Goal: Information Seeking & Learning: Learn about a topic

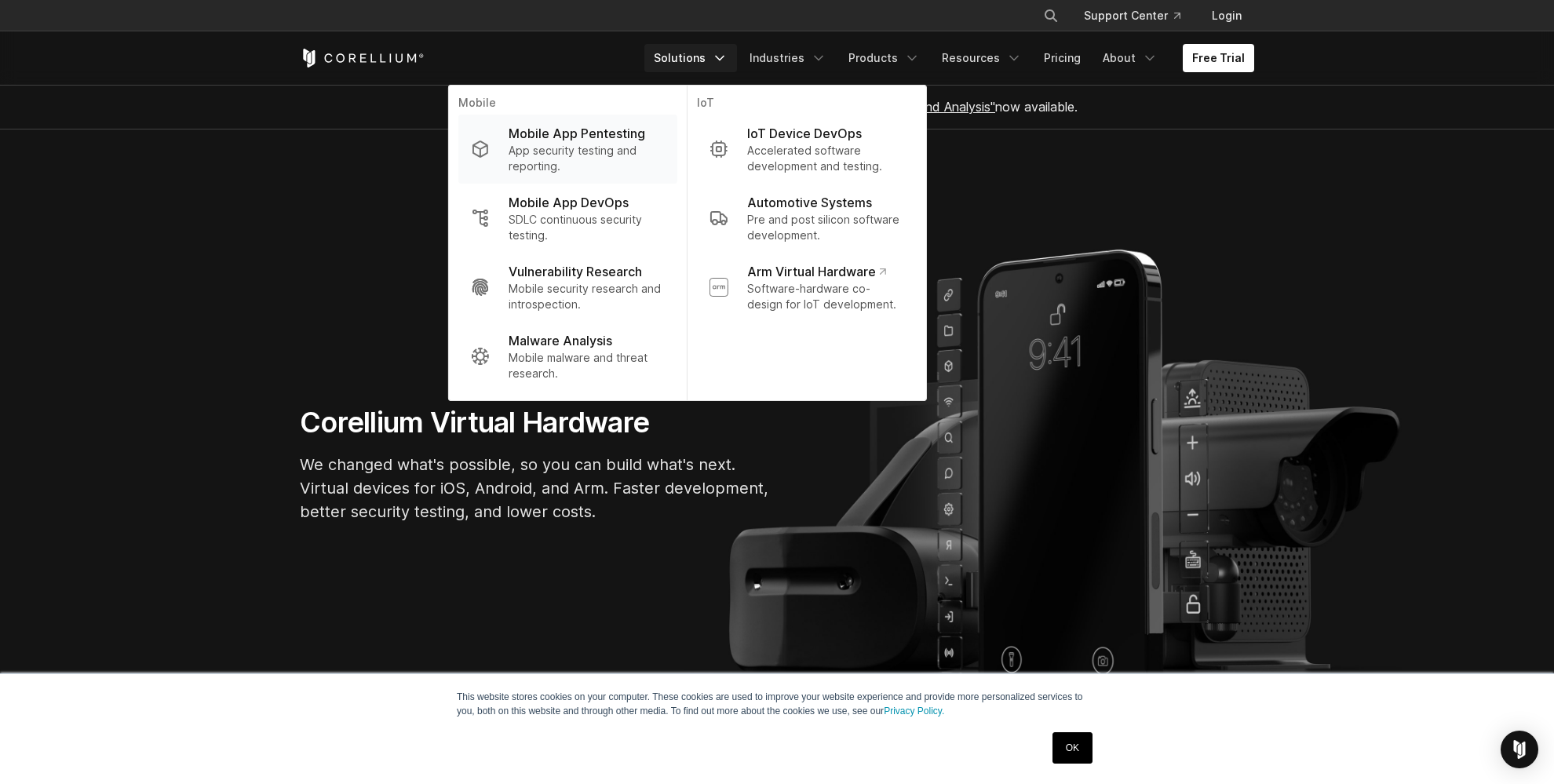
click at [577, 137] on p "Mobile App Pentesting" at bounding box center [577, 134] width 137 height 19
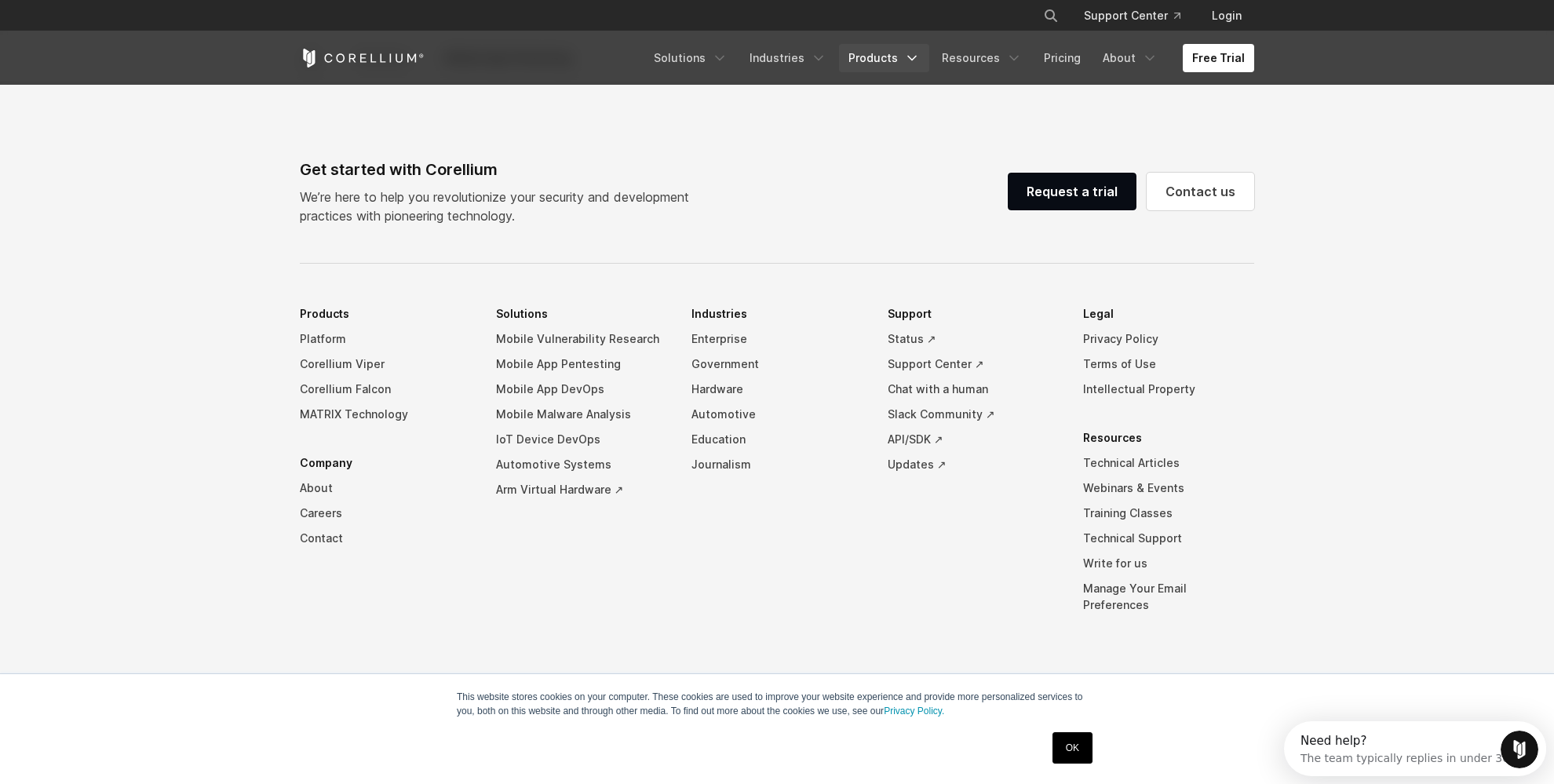
click at [875, 65] on link "Products" at bounding box center [884, 58] width 90 height 28
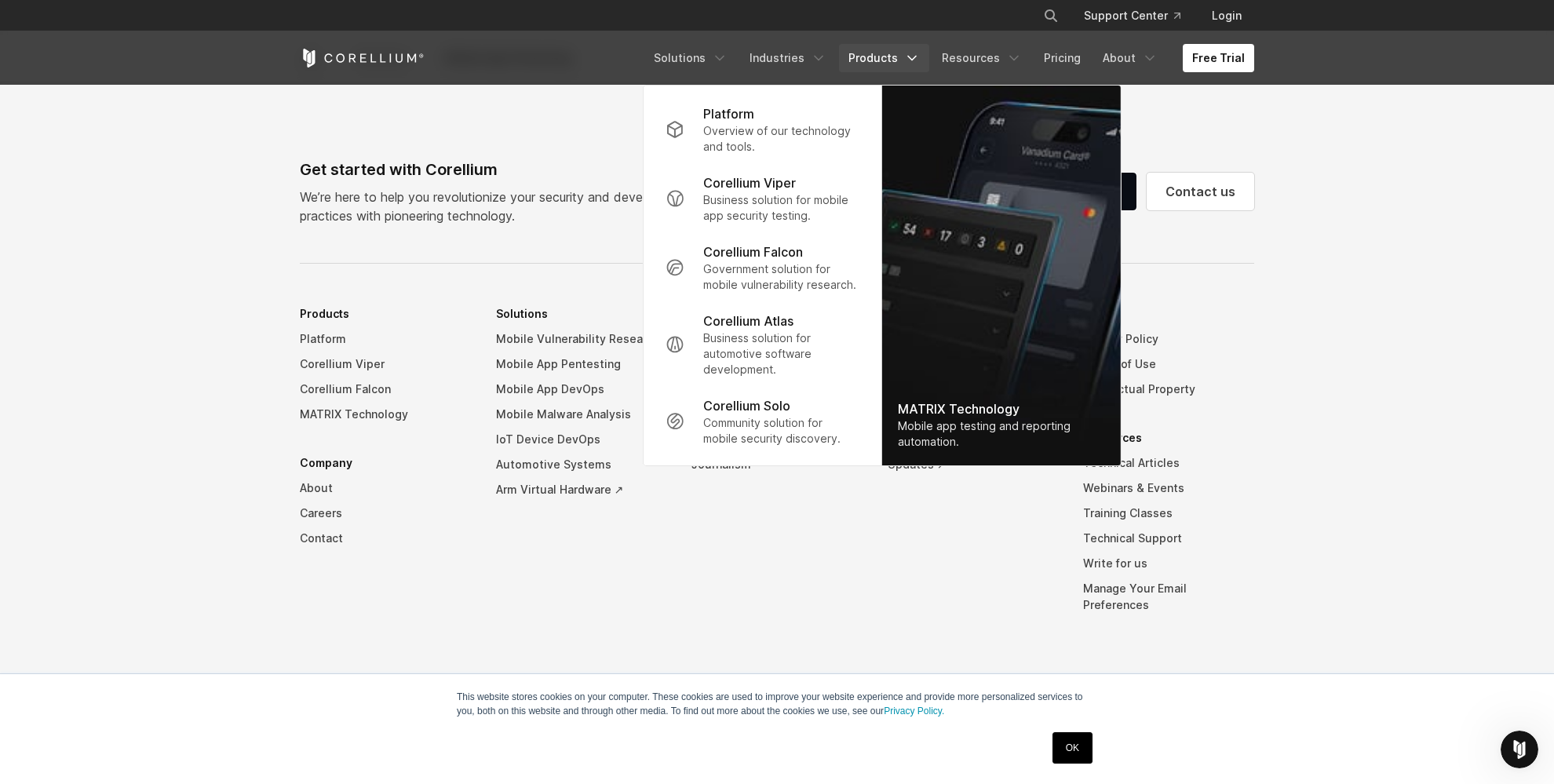
scroll to position [4957, 0]
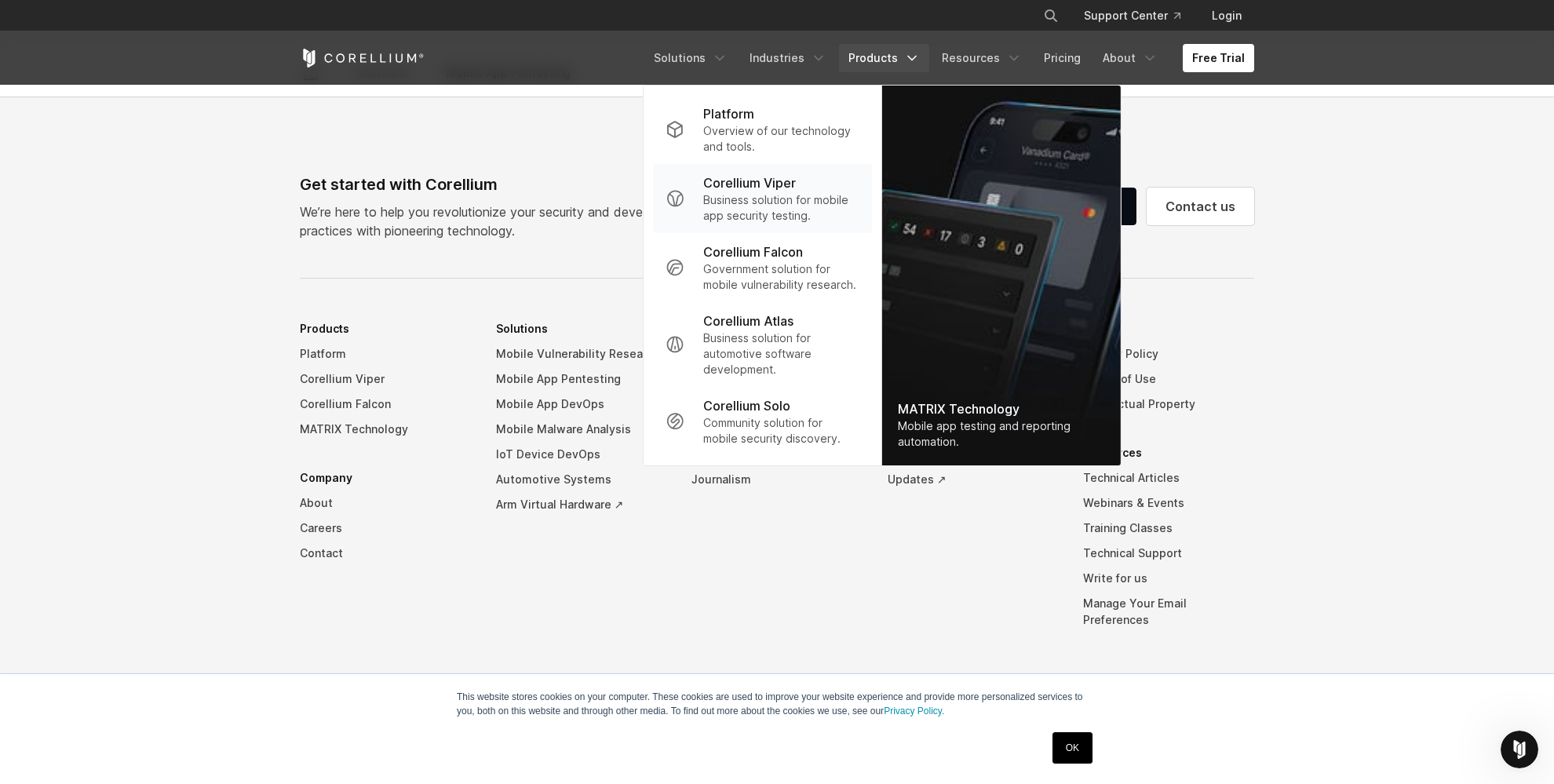
click at [781, 202] on p "Business solution for mobile app security testing." at bounding box center [781, 208] width 156 height 32
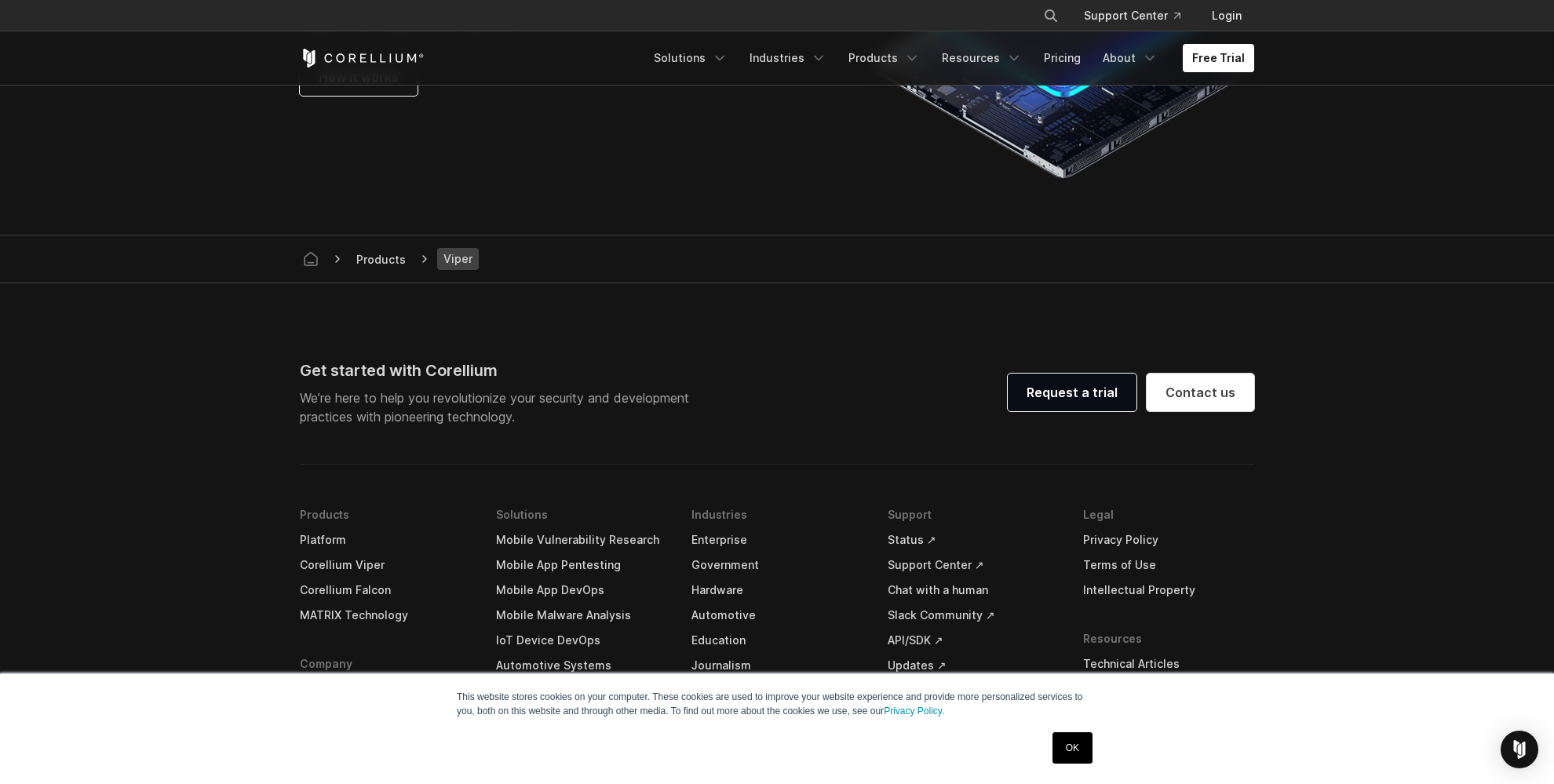
scroll to position [4576, 0]
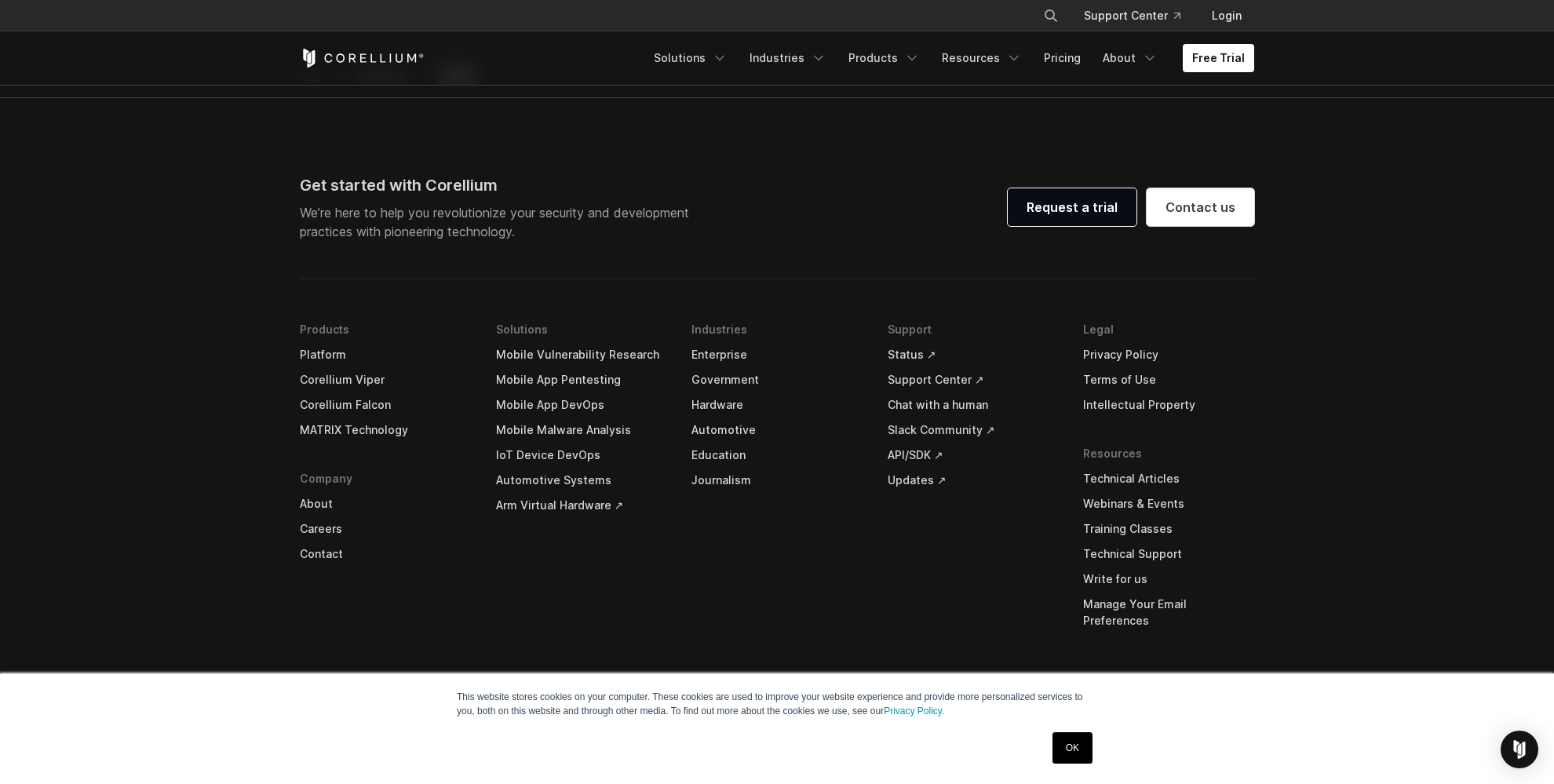
click at [542, 377] on link "Mobile App Pentesting" at bounding box center [581, 379] width 171 height 25
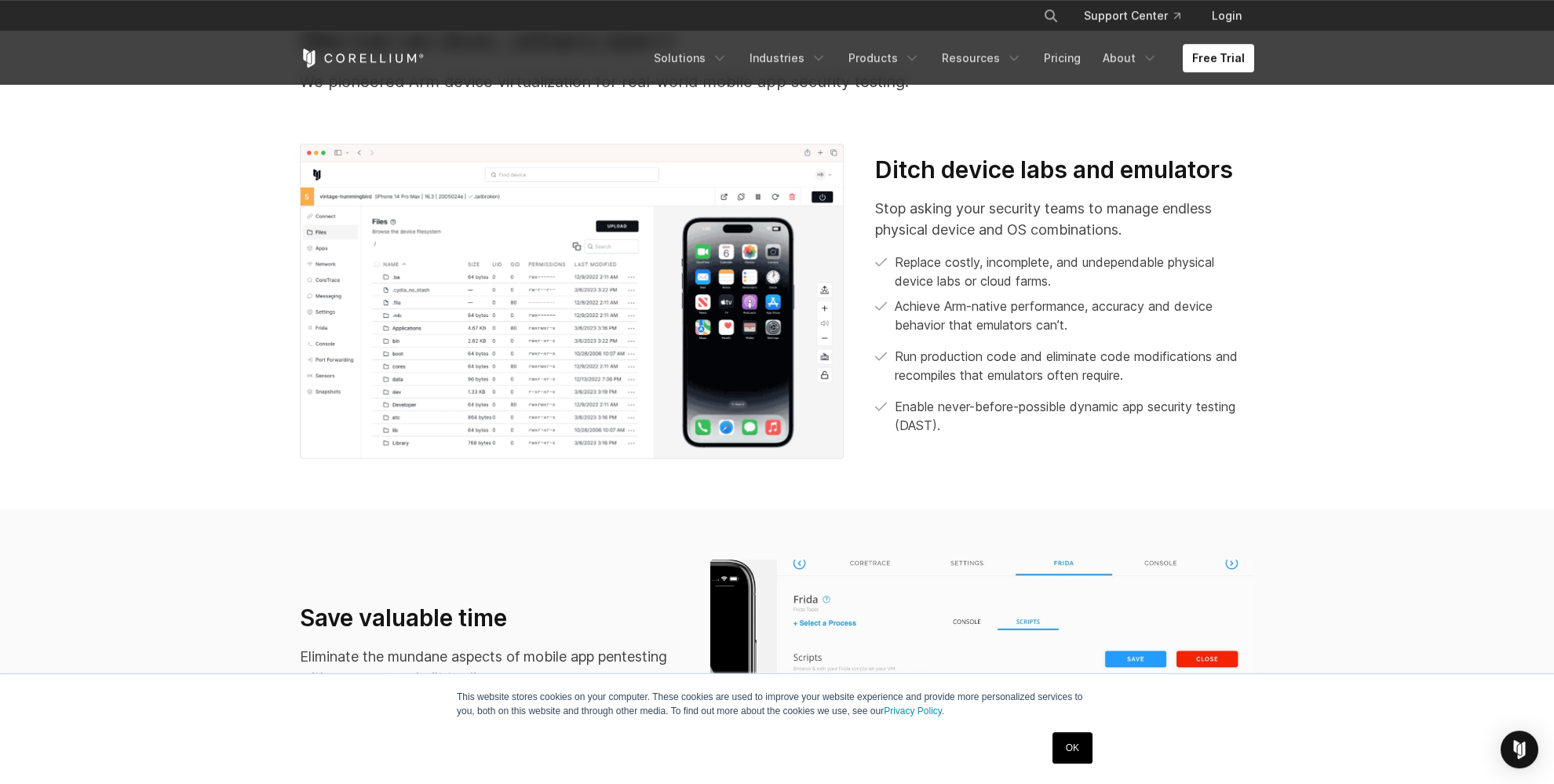
scroll to position [662, 0]
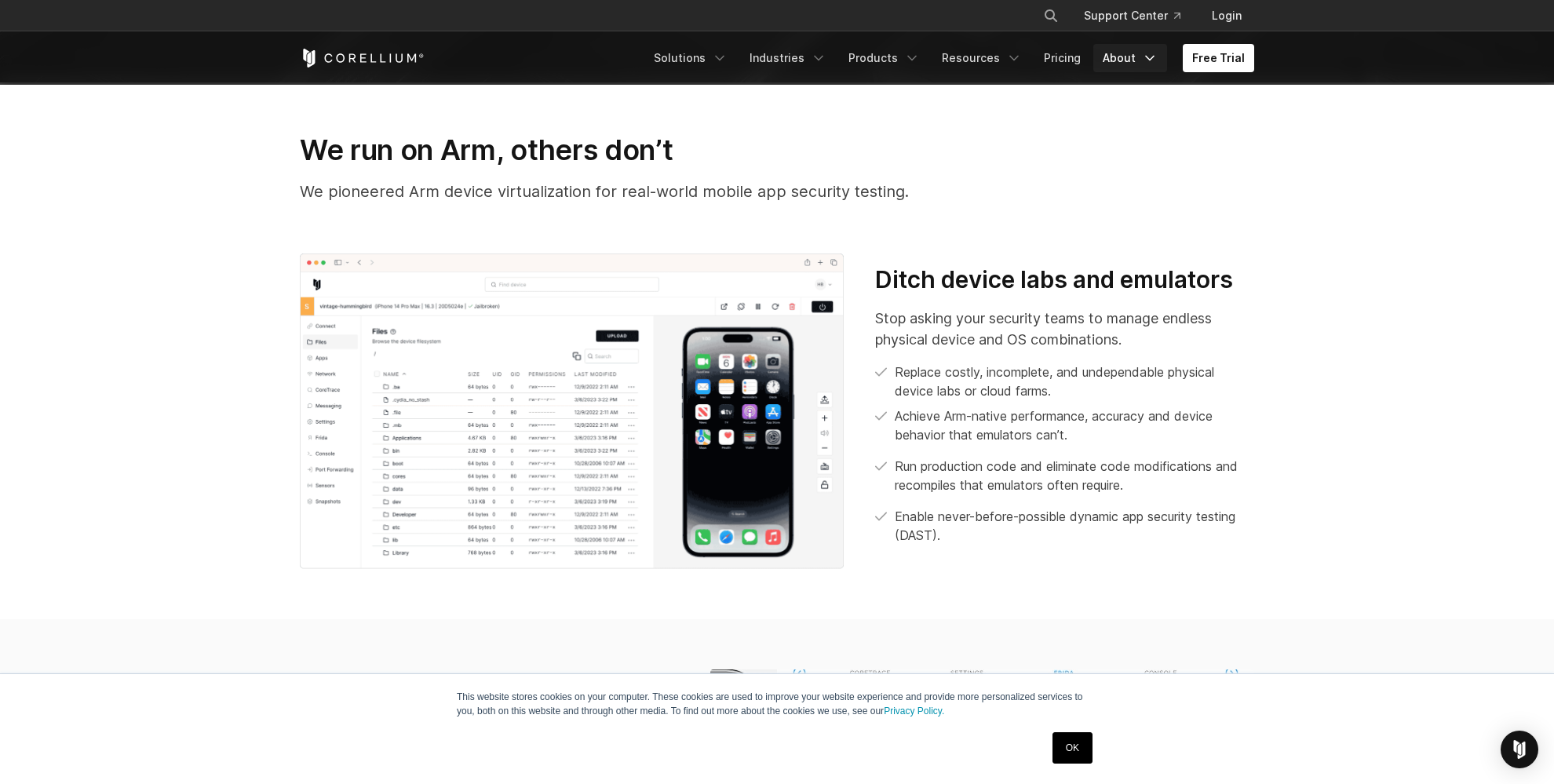
click at [1136, 60] on link "About" at bounding box center [1130, 58] width 74 height 28
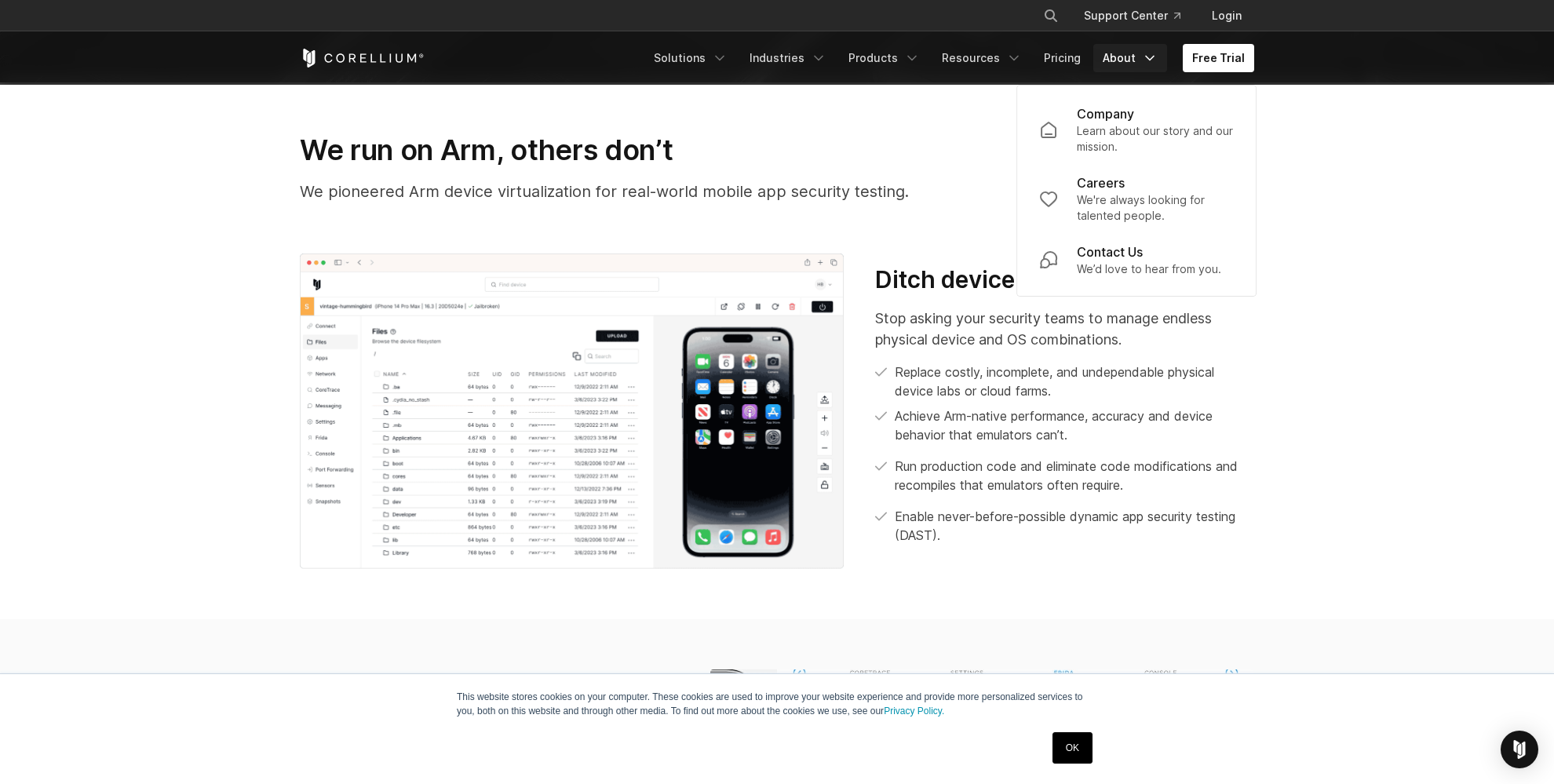
click at [1136, 60] on link "About" at bounding box center [1130, 58] width 74 height 28
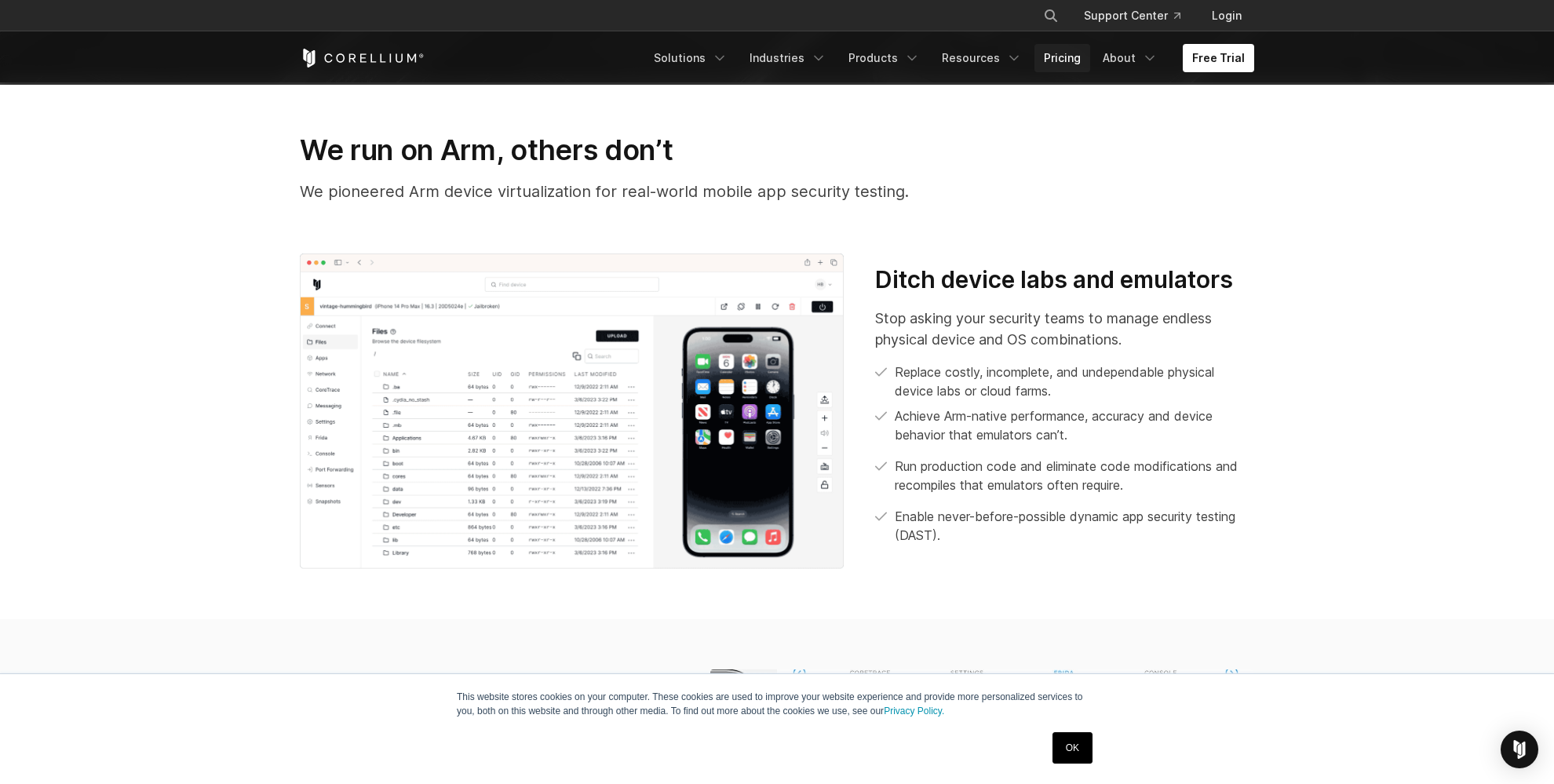
click at [1076, 53] on link "Pricing" at bounding box center [1063, 58] width 56 height 28
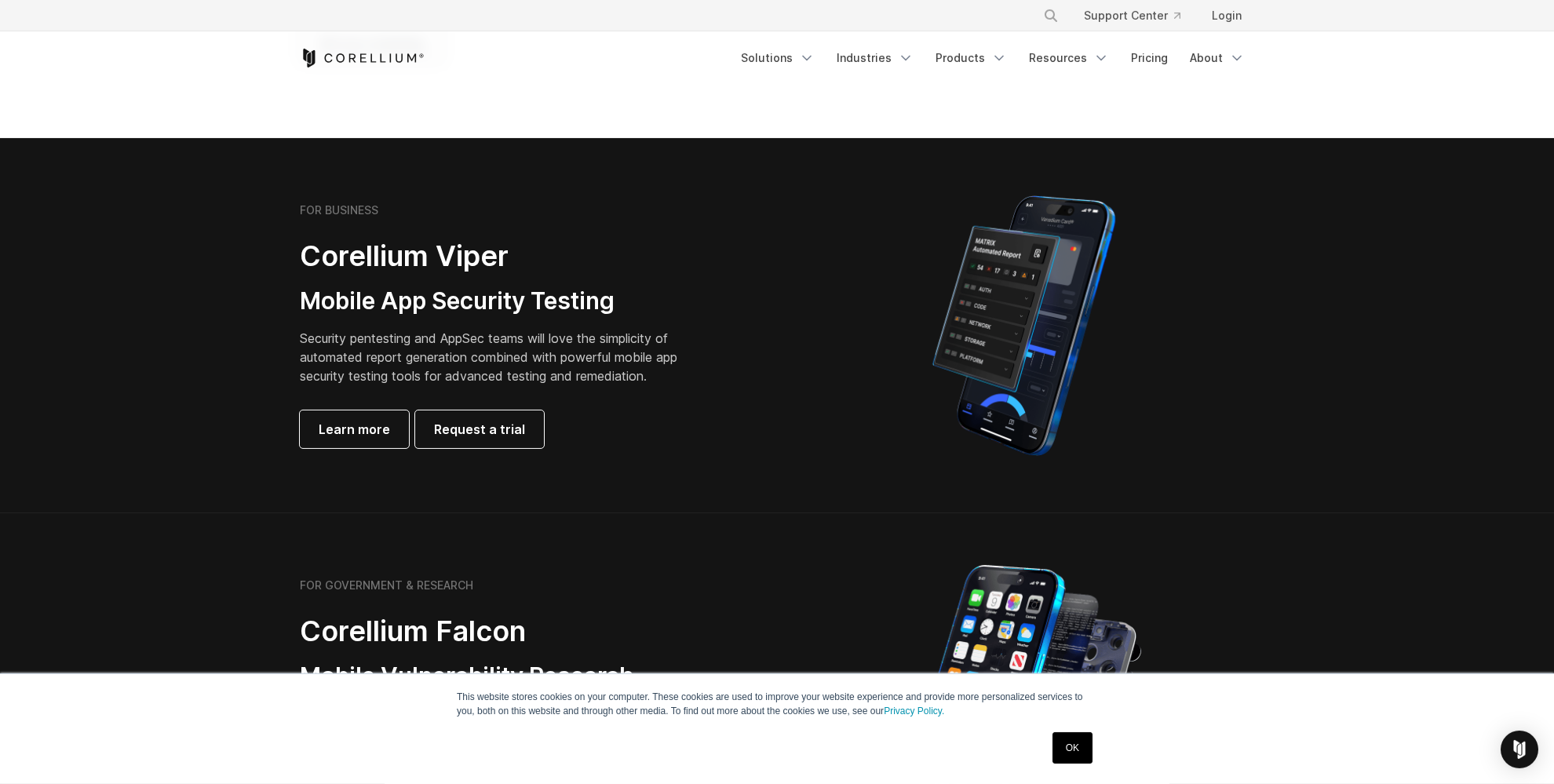
scroll to position [248, 0]
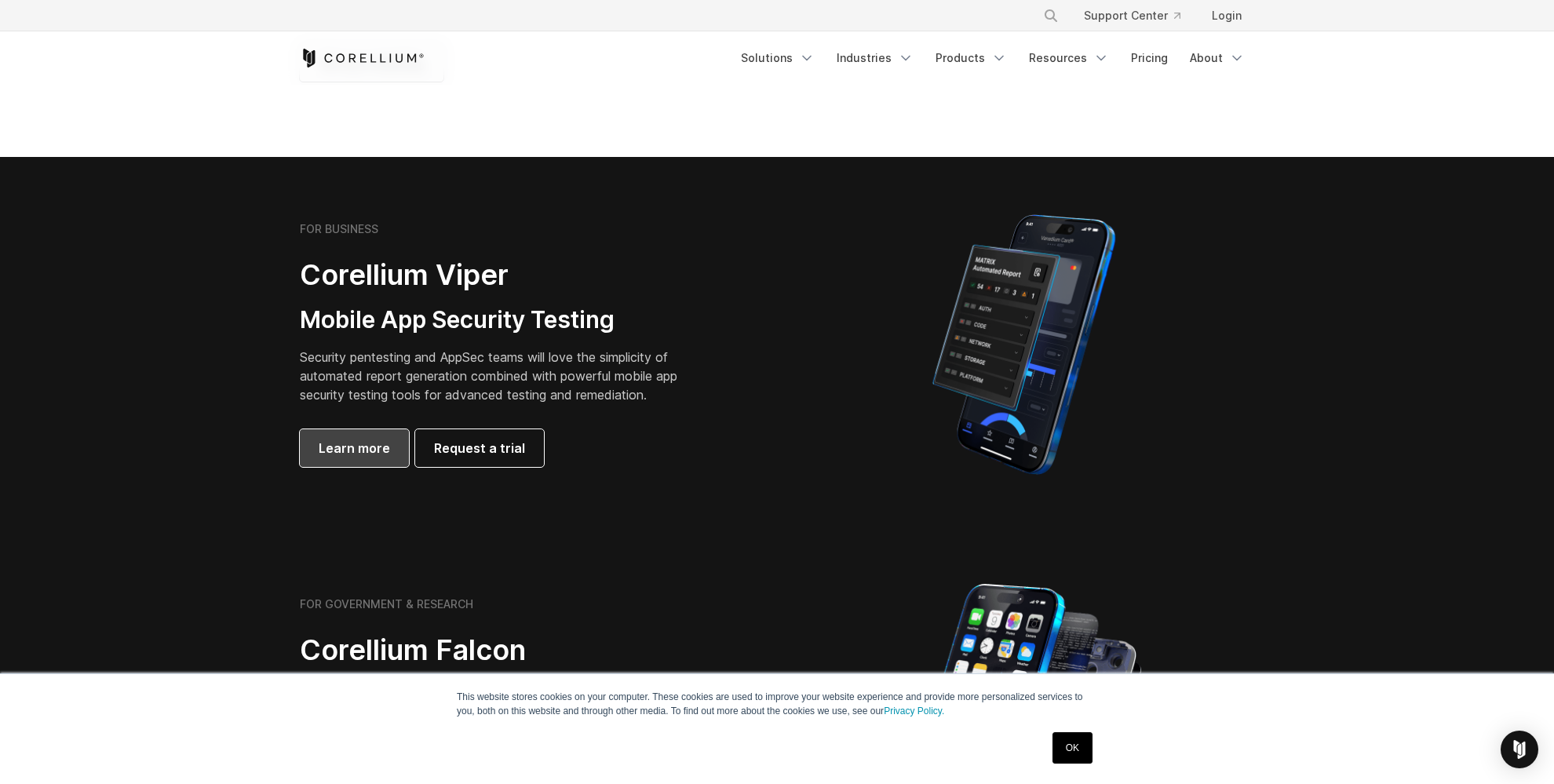
click at [318, 453] on link "Learn more" at bounding box center [354, 448] width 110 height 37
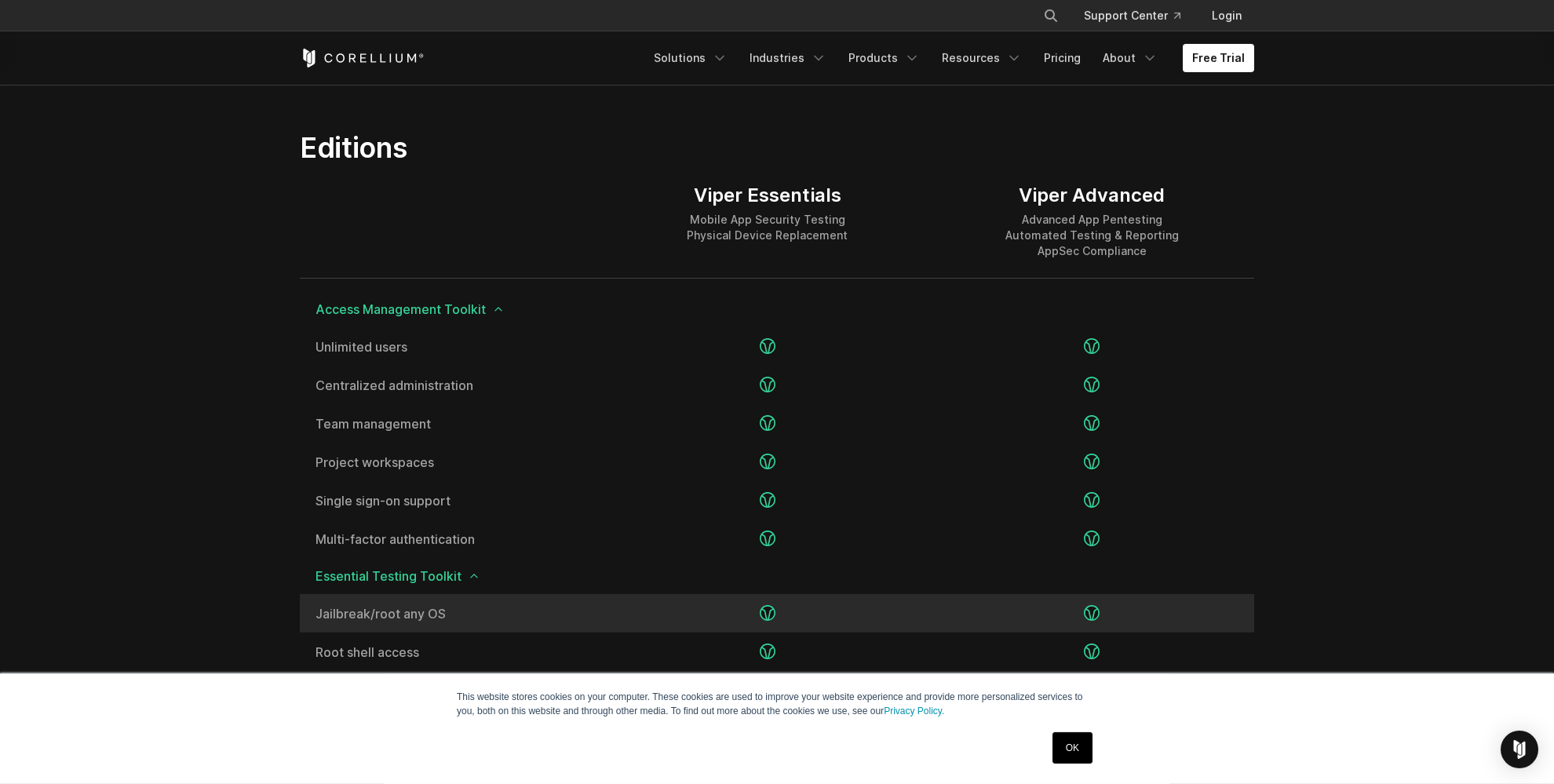
scroll to position [1905, 0]
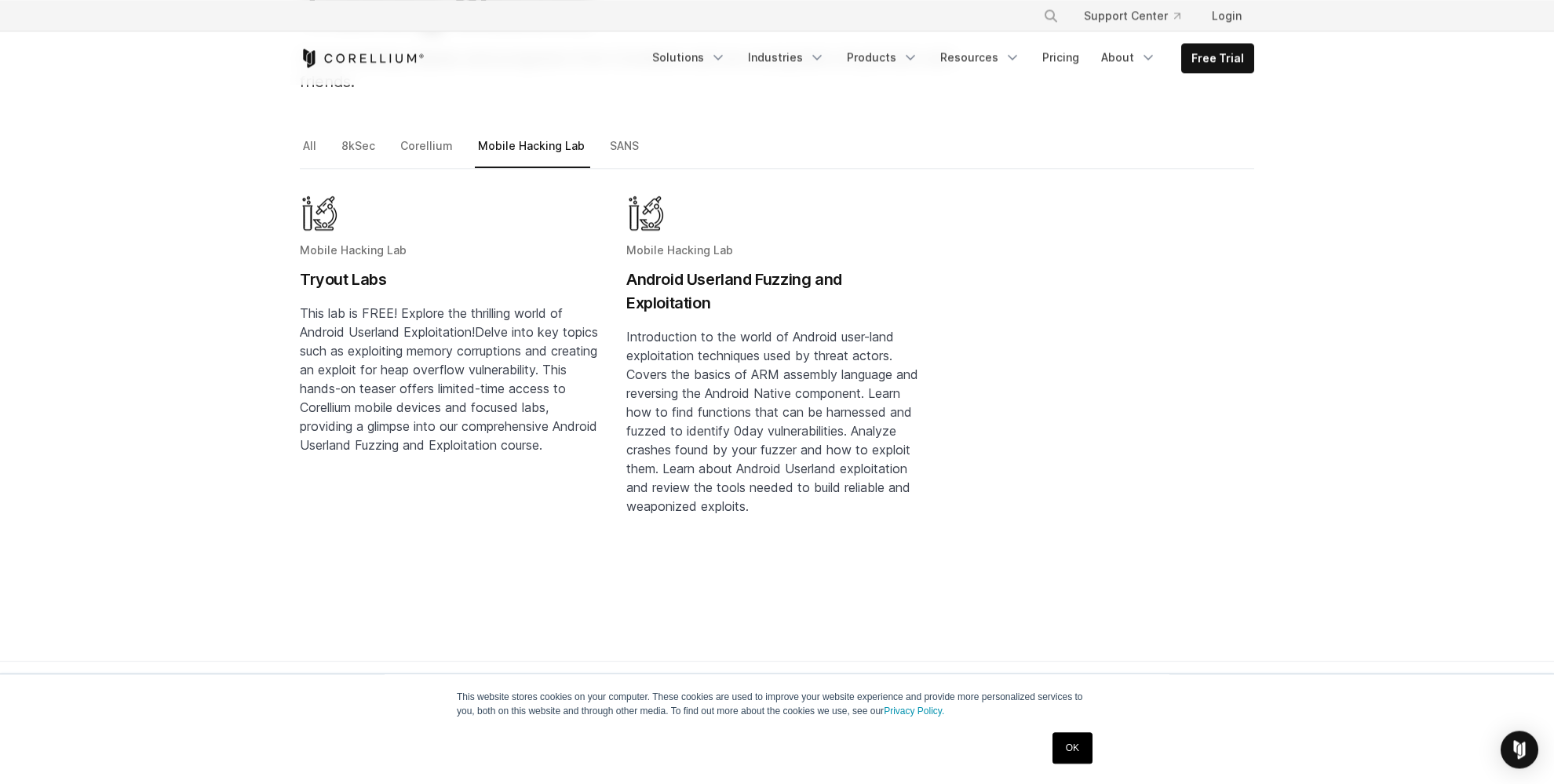
scroll to position [248, 0]
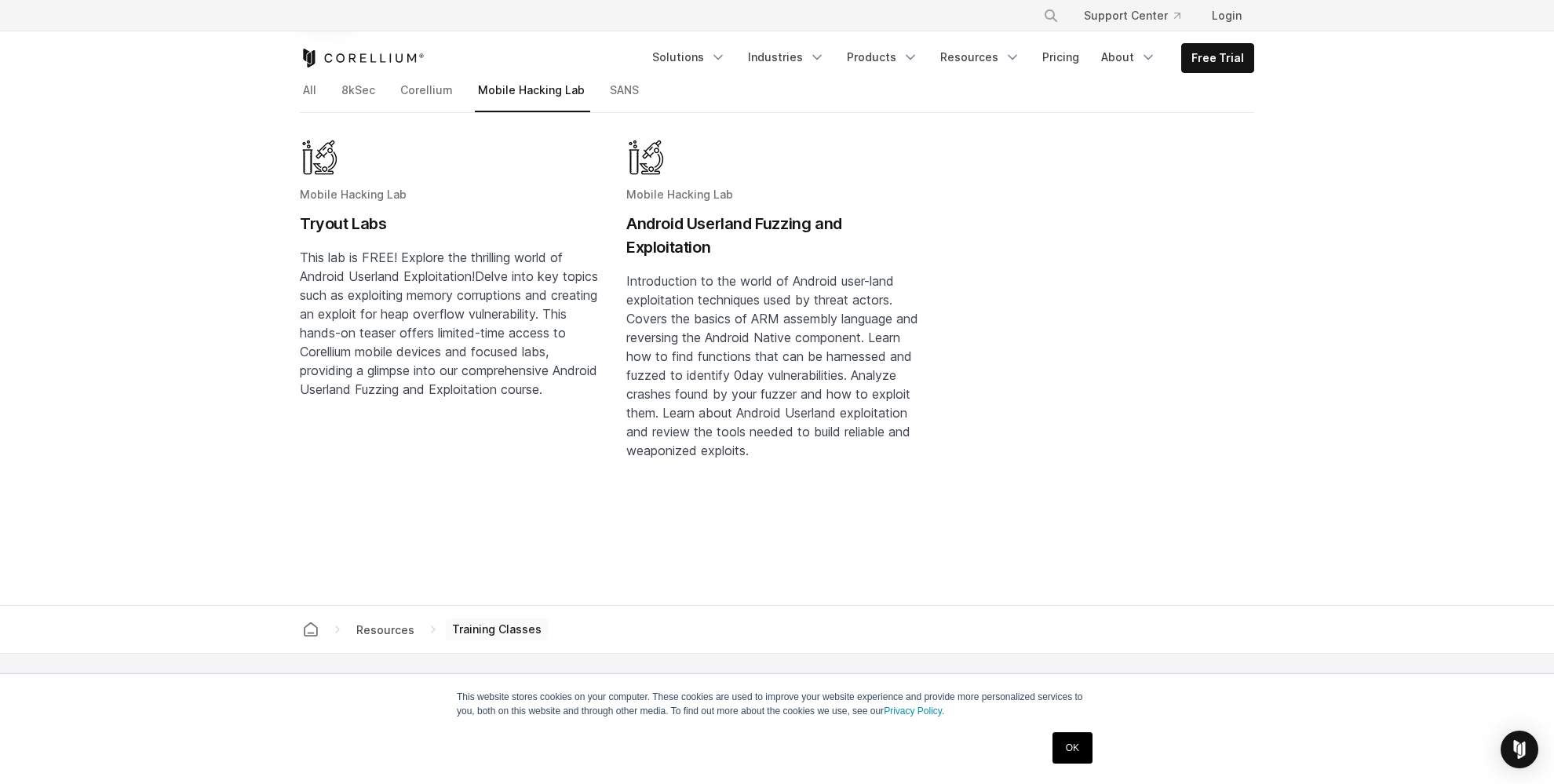
click at [348, 211] on h2 "Tryout Labs" at bounding box center [450, 223] width 301 height 23
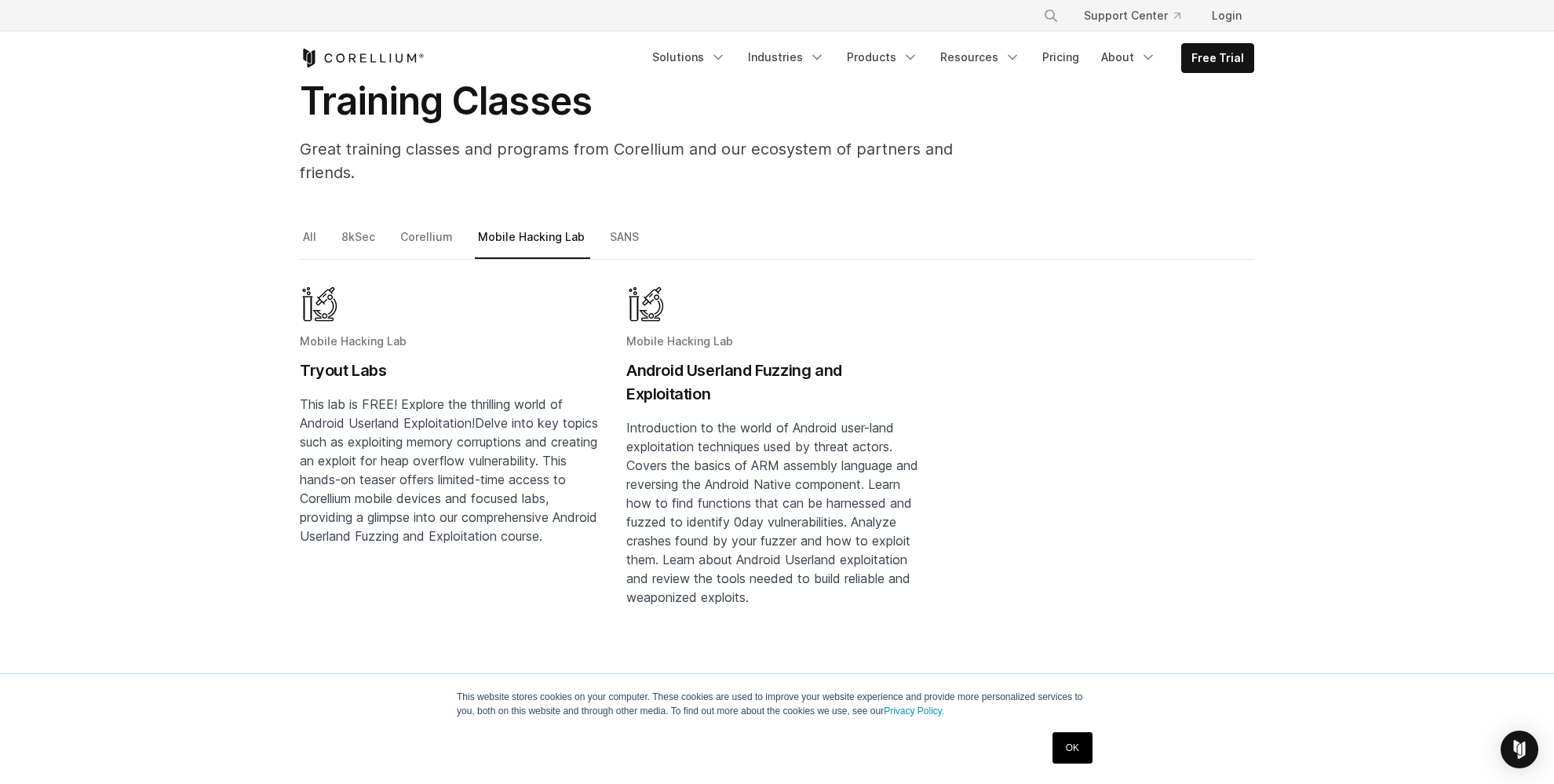
scroll to position [0, 0]
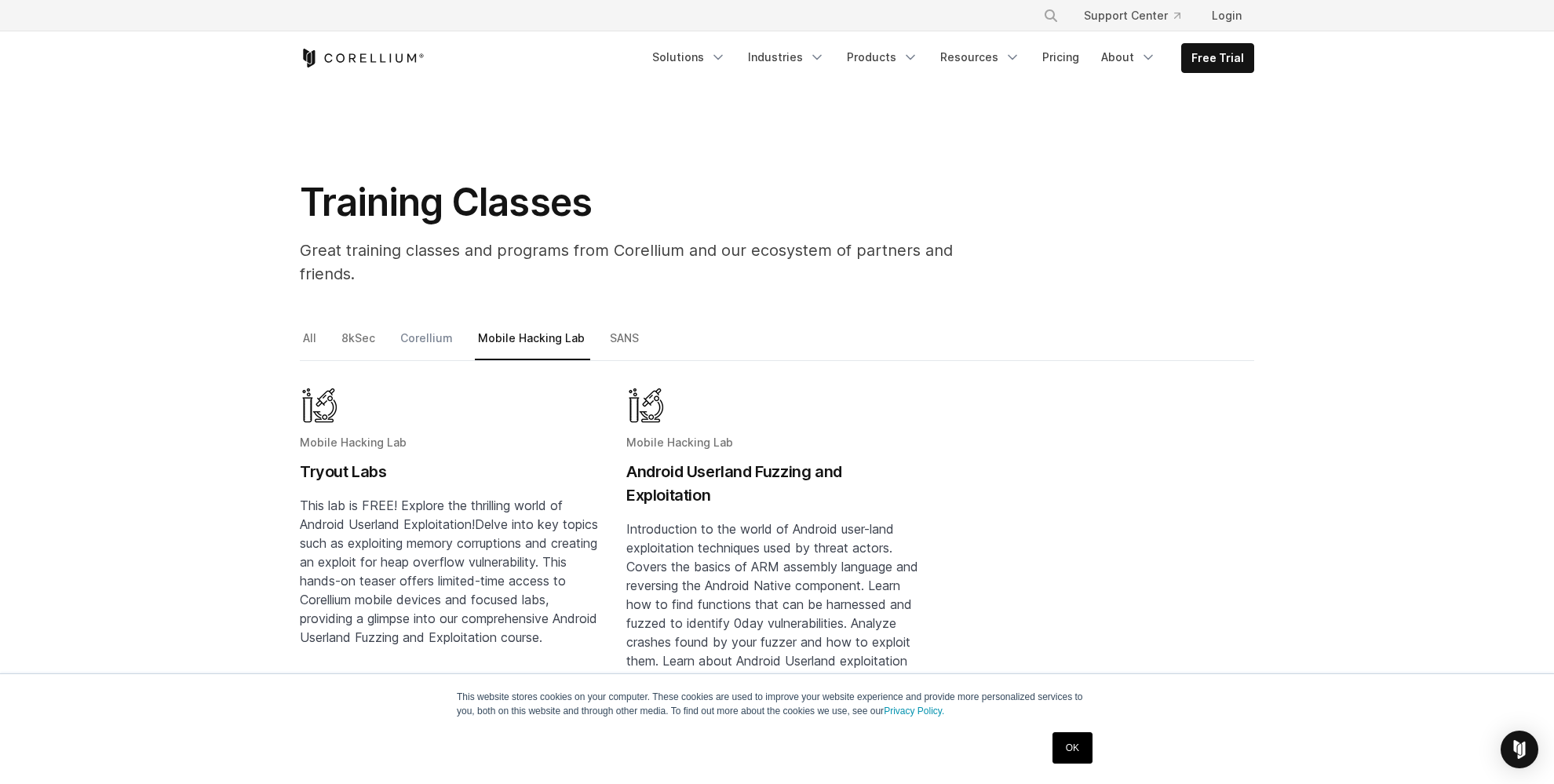
click at [420, 328] on link "Corellium" at bounding box center [427, 344] width 61 height 33
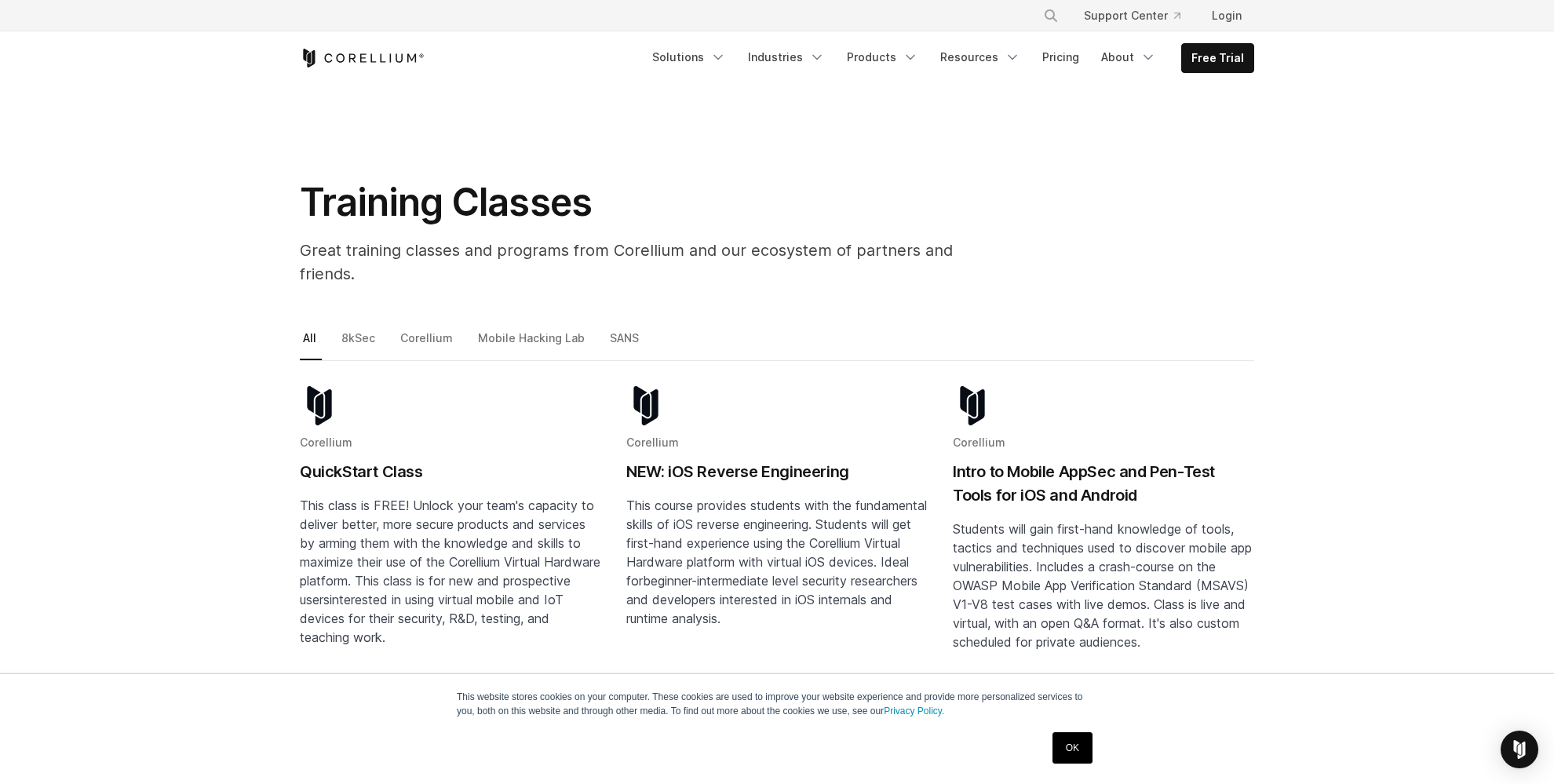
click at [1085, 748] on link "OK" at bounding box center [1073, 748] width 40 height 32
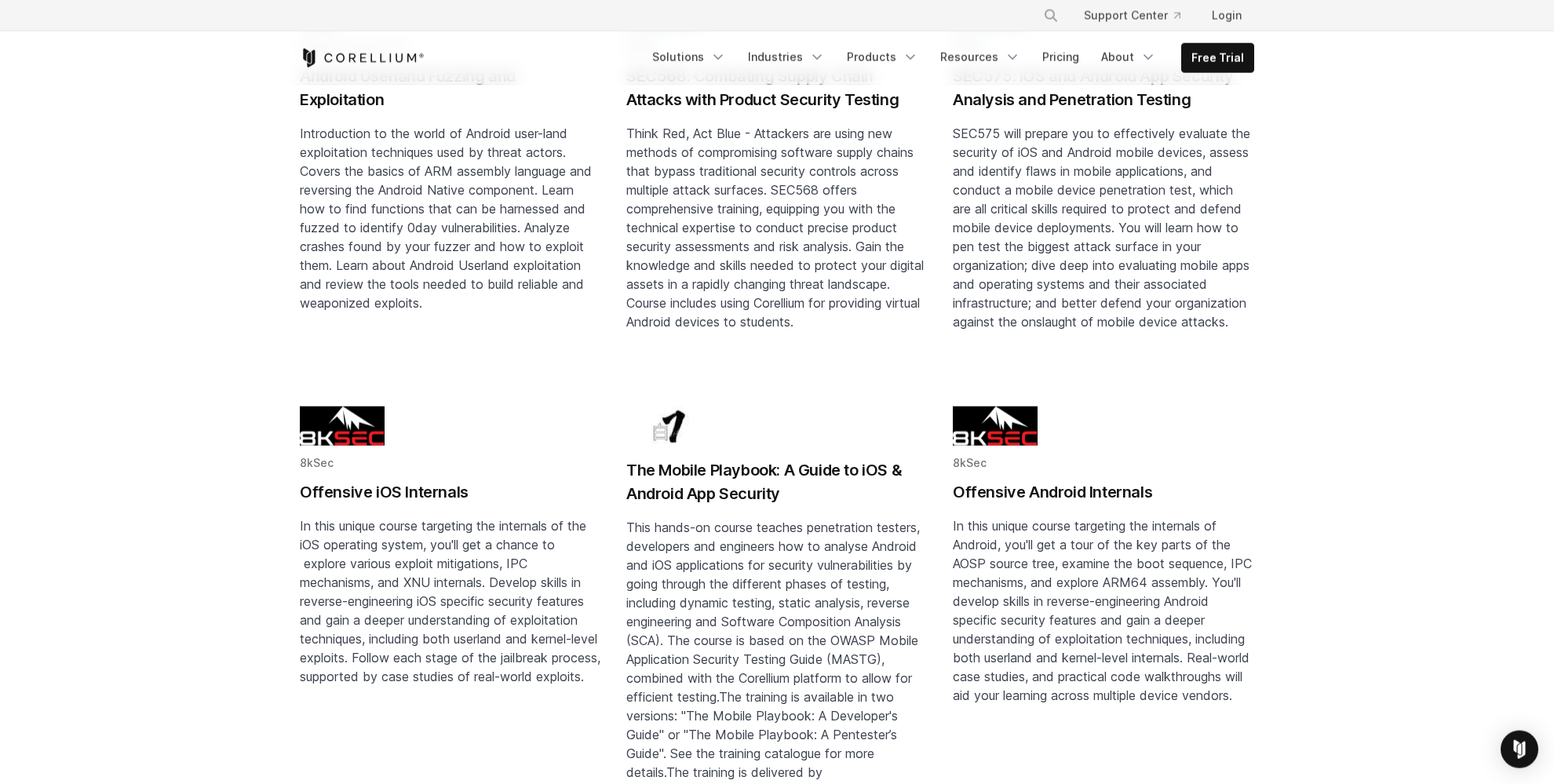
scroll to position [1159, 0]
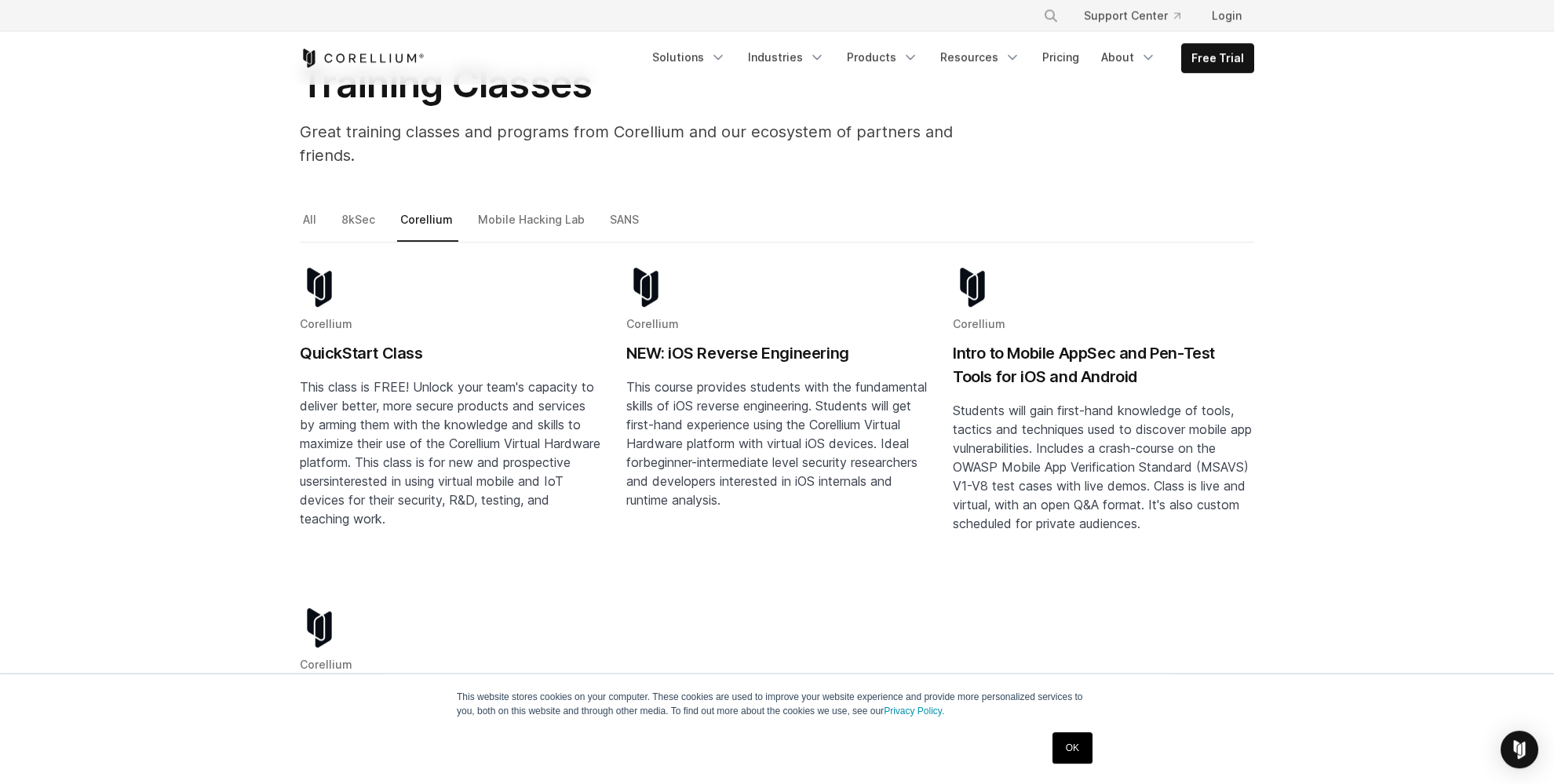
scroll to position [82, 0]
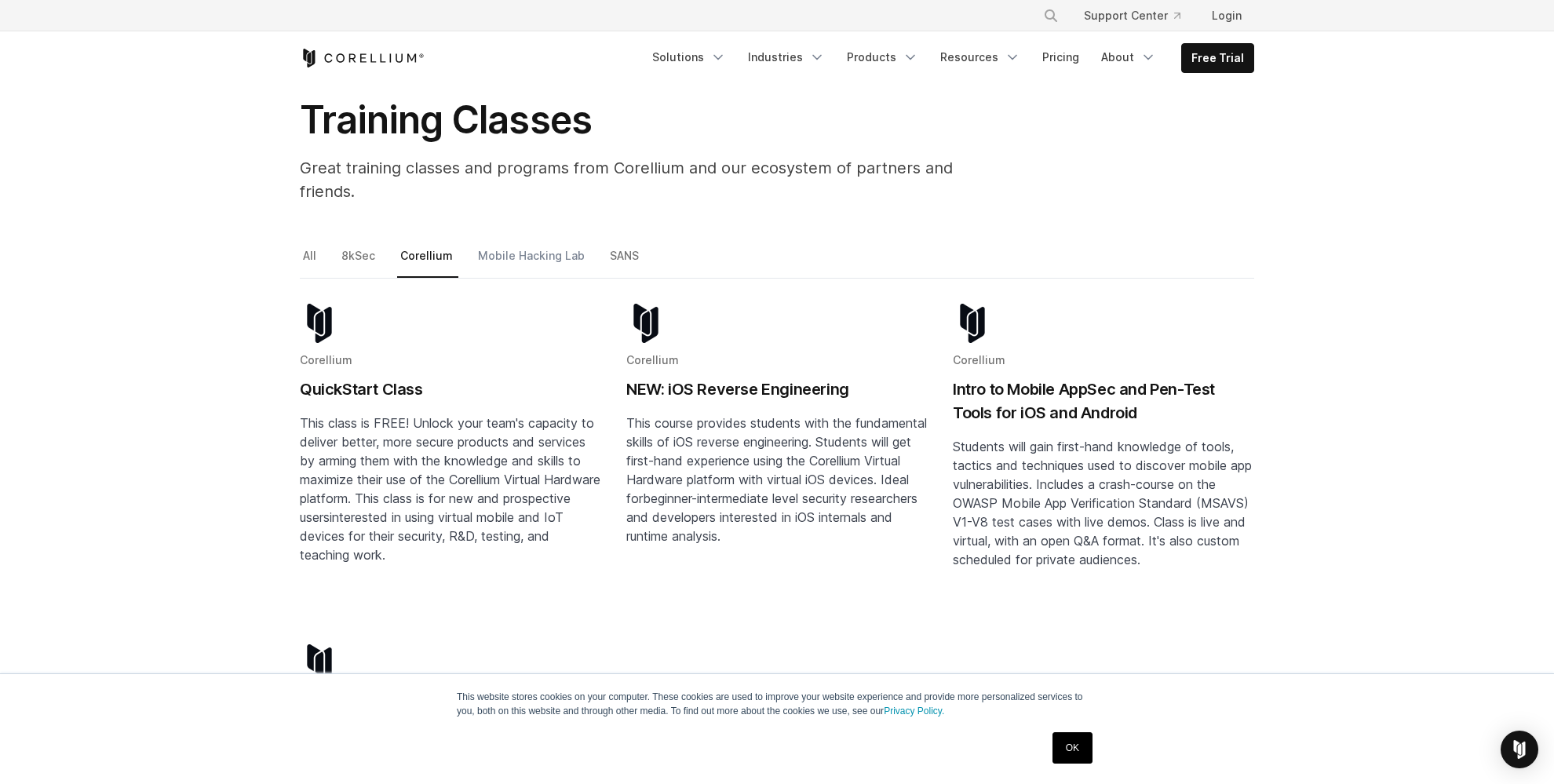
click at [526, 245] on link "Mobile Hacking Lab" at bounding box center [532, 261] width 115 height 33
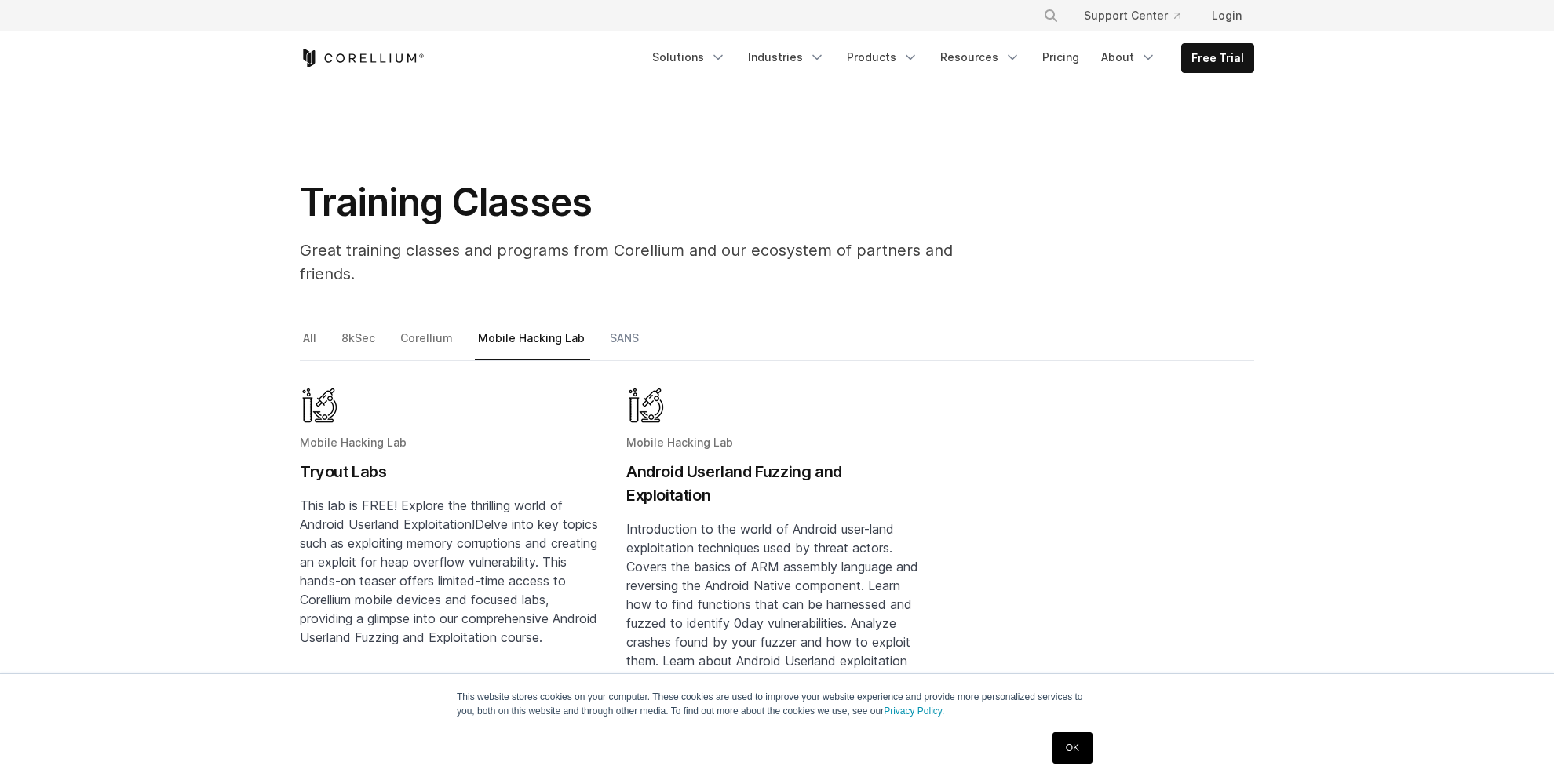
click at [626, 328] on link "SANS" at bounding box center [625, 344] width 37 height 33
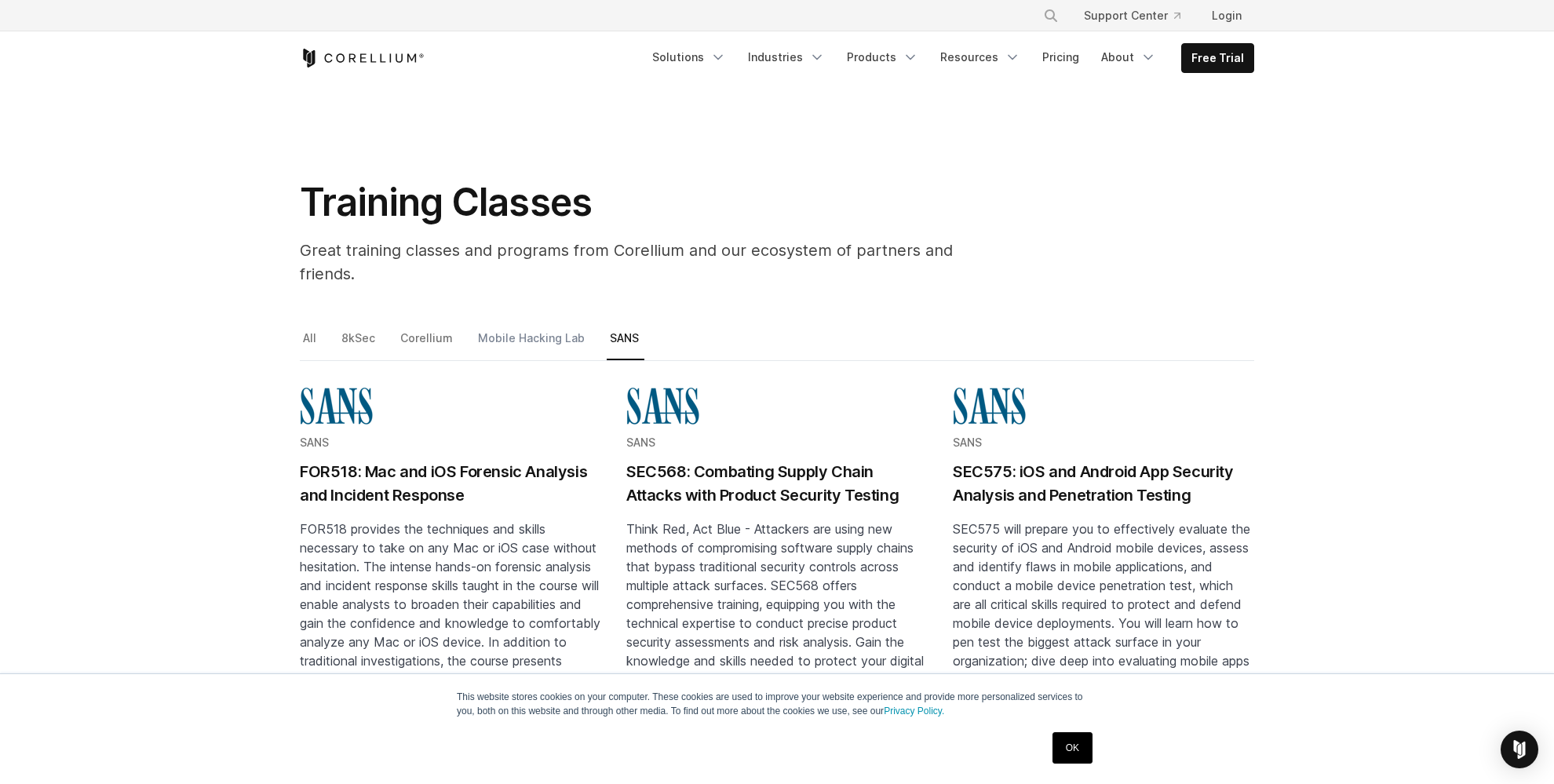
click at [526, 328] on link "Mobile Hacking Lab" at bounding box center [532, 344] width 115 height 33
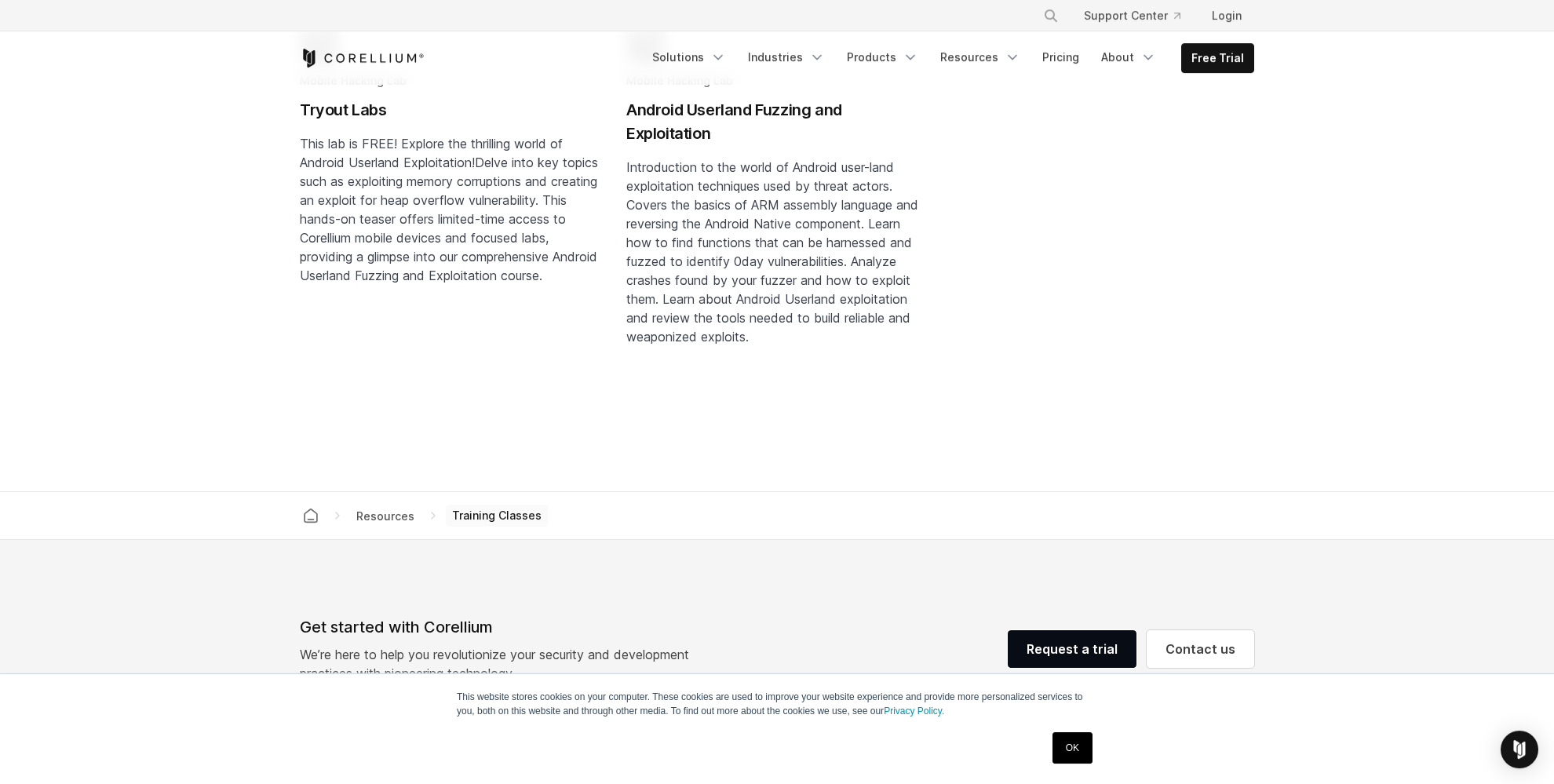
scroll to position [309, 0]
